Goal: Find specific page/section: Find specific page/section

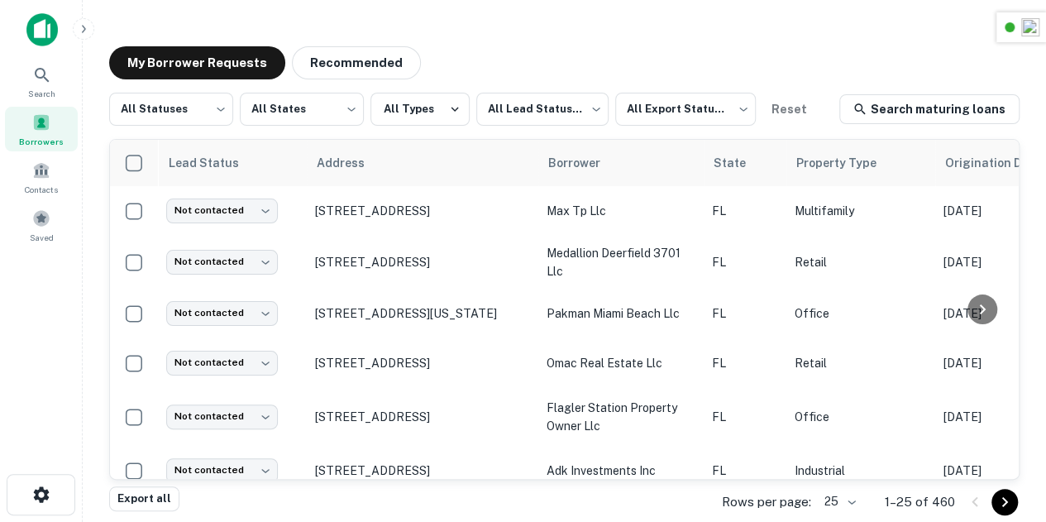
scroll to position [150, 0]
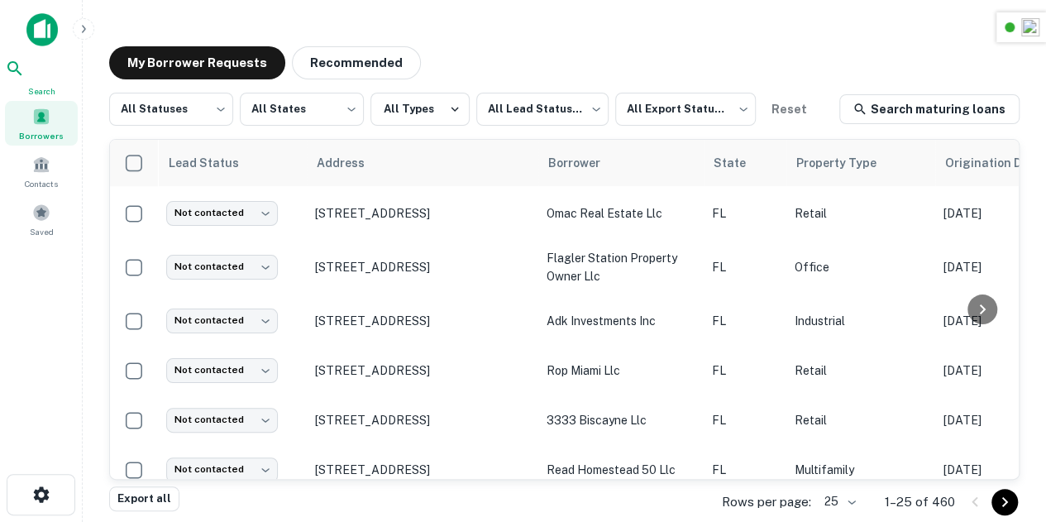
click at [32, 91] on span "Search" at bounding box center [41, 90] width 73 height 13
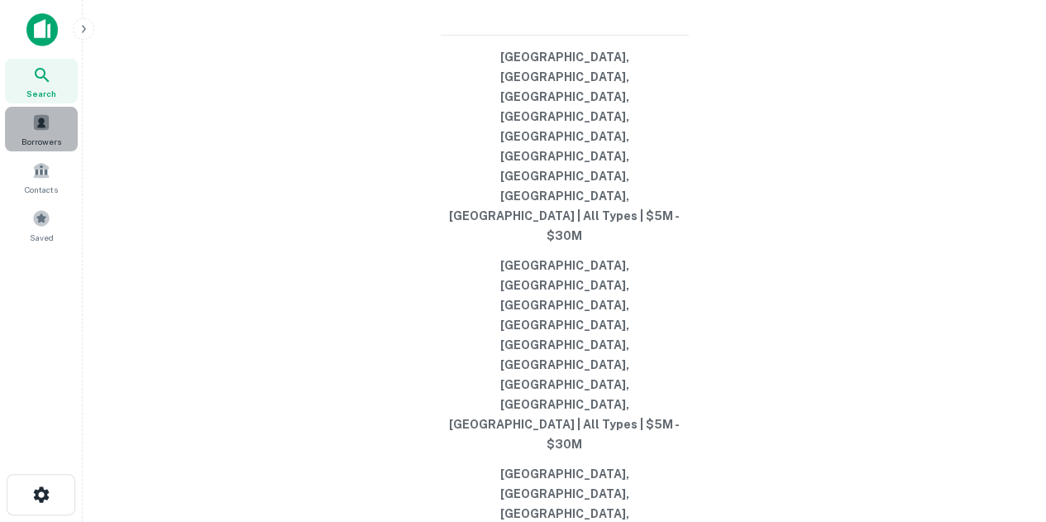
click at [68, 118] on div "Borrowers" at bounding box center [41, 129] width 73 height 45
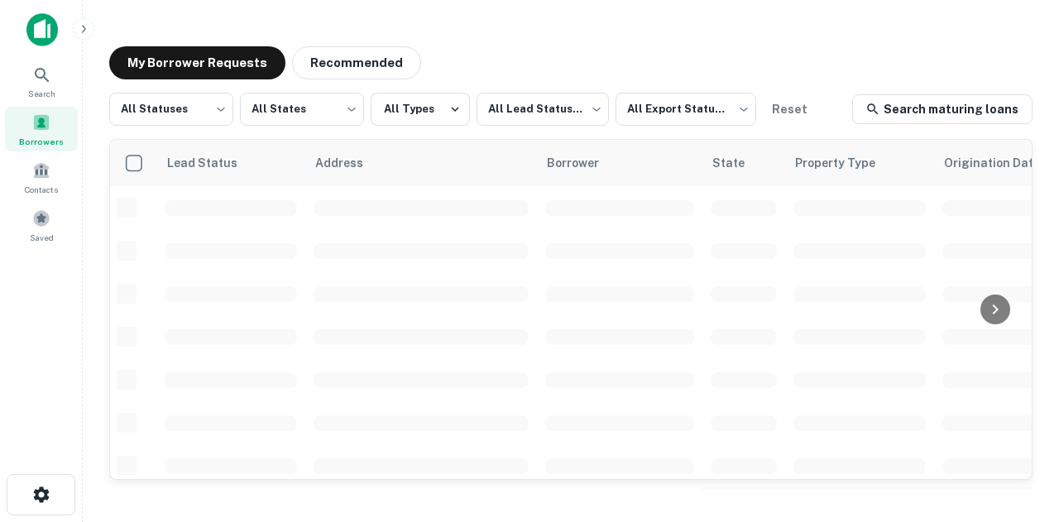
scroll to position [150, 0]
